Goal: Information Seeking & Learning: Learn about a topic

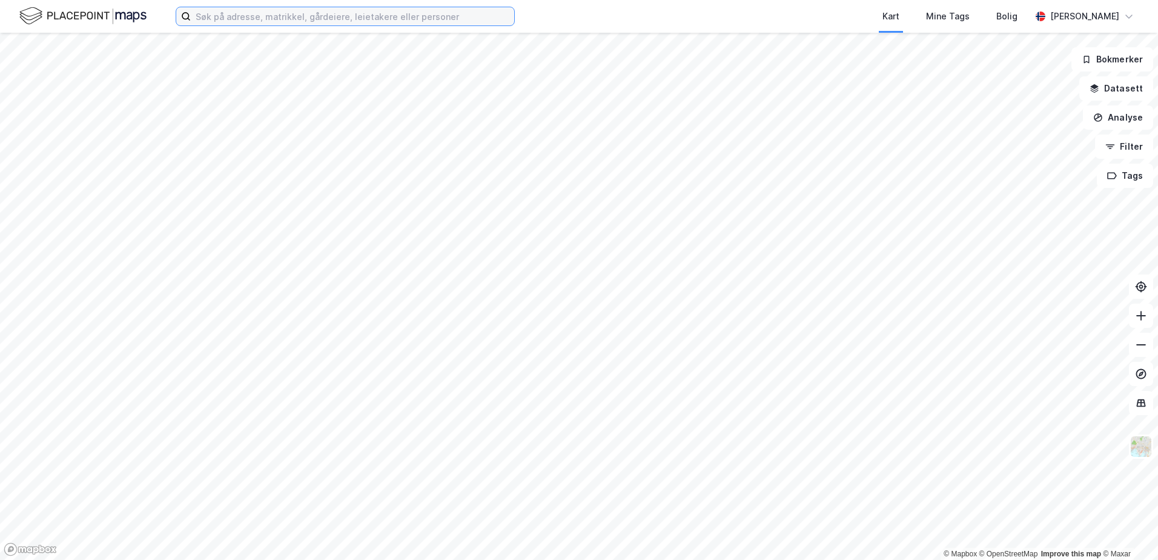
click at [199, 10] on input at bounding box center [352, 16] width 323 height 18
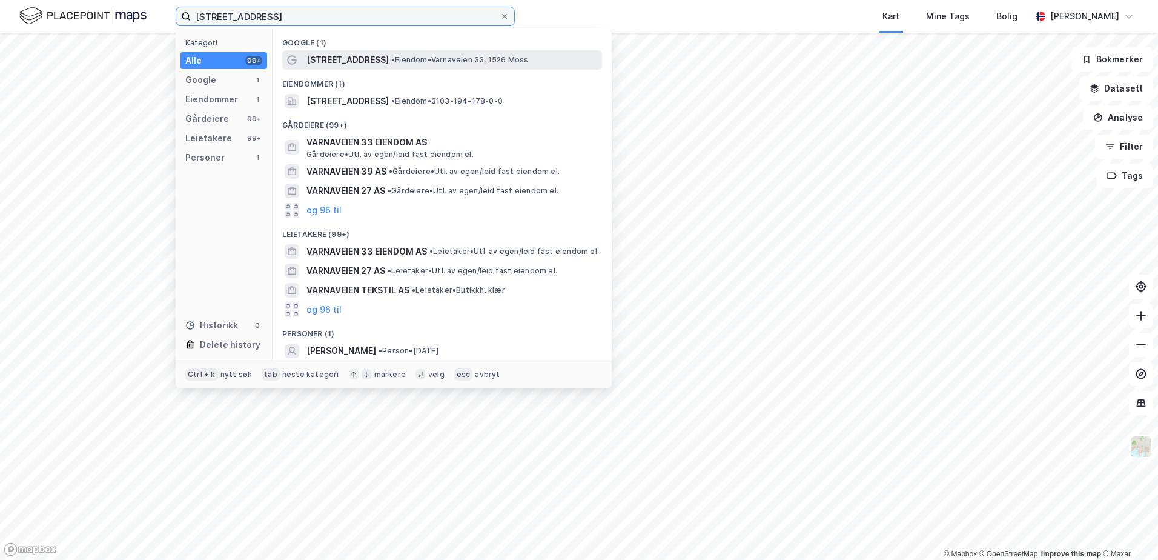
type input "[STREET_ADDRESS]"
click at [337, 61] on span "[STREET_ADDRESS]" at bounding box center [347, 60] width 82 height 15
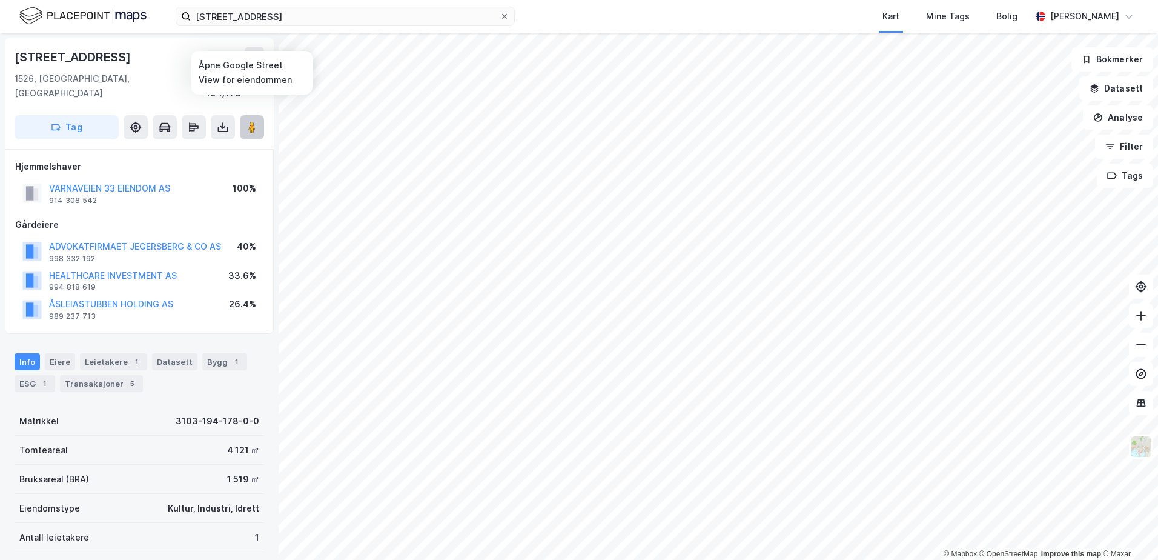
click at [249, 121] on image at bounding box center [251, 127] width 7 height 12
click at [248, 121] on image at bounding box center [251, 127] width 7 height 12
click at [250, 121] on image at bounding box center [251, 127] width 7 height 12
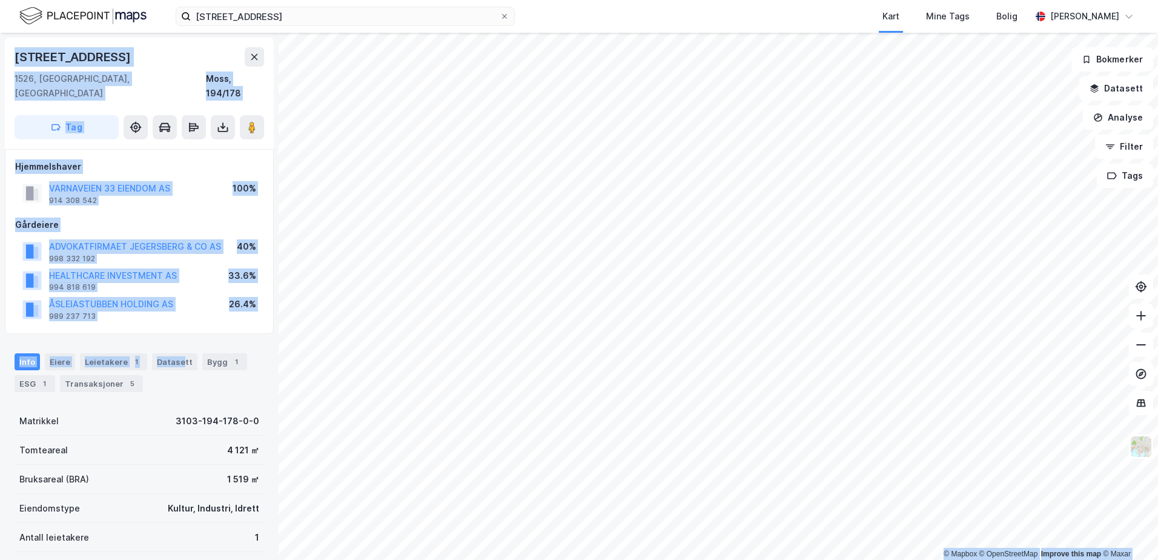
click at [635, 380] on div "© Mapbox © OpenStreetMap Improve this map © [PERSON_NAME] 33 1526, [GEOGRAPHIC_…" at bounding box center [579, 296] width 1158 height 527
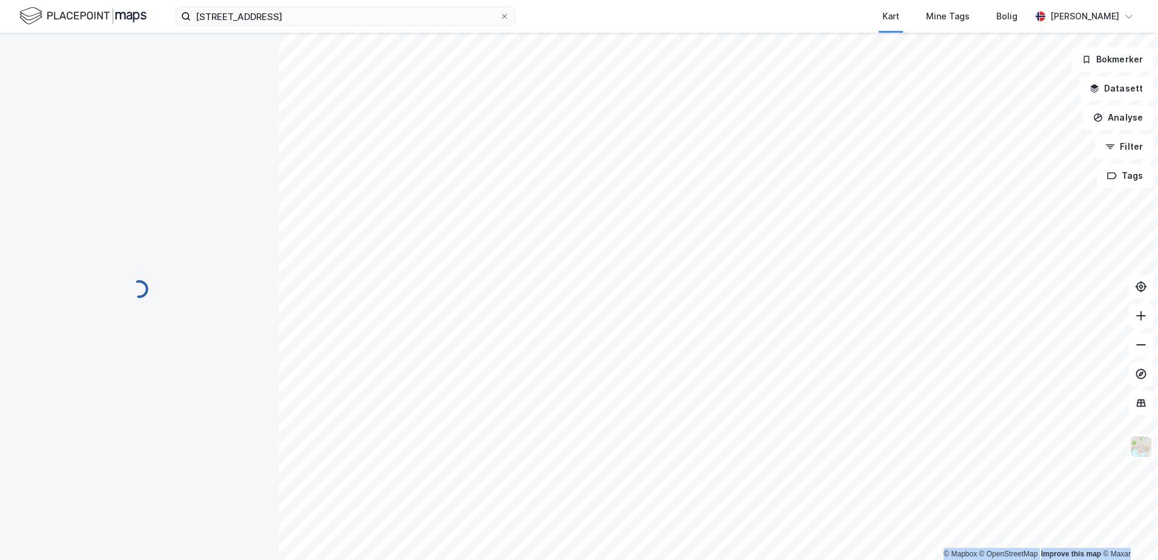
scroll to position [1, 0]
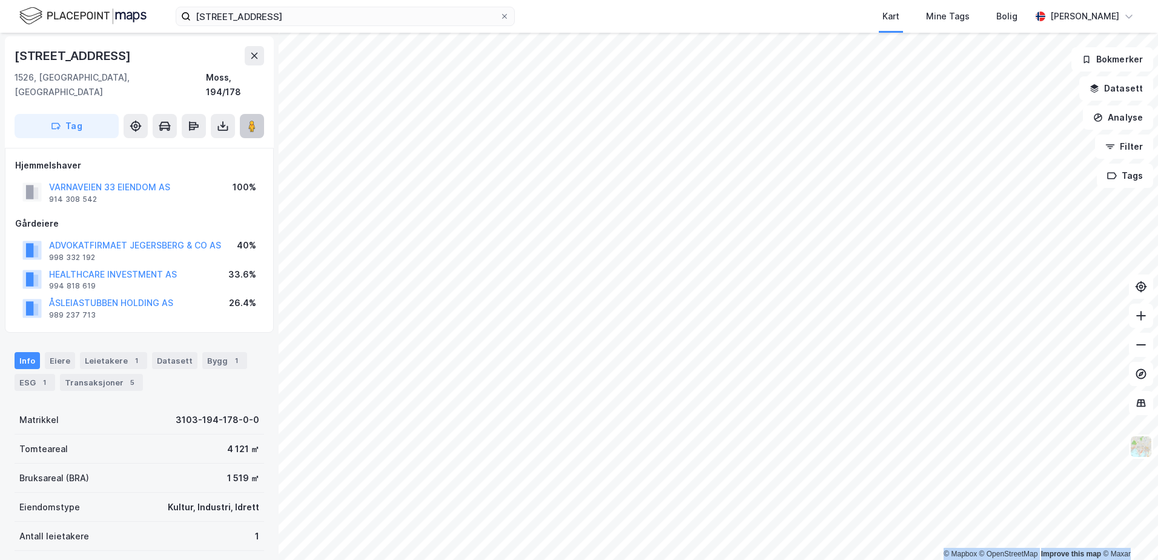
click at [249, 120] on image at bounding box center [251, 126] width 7 height 12
